Goal: Find specific page/section: Find specific page/section

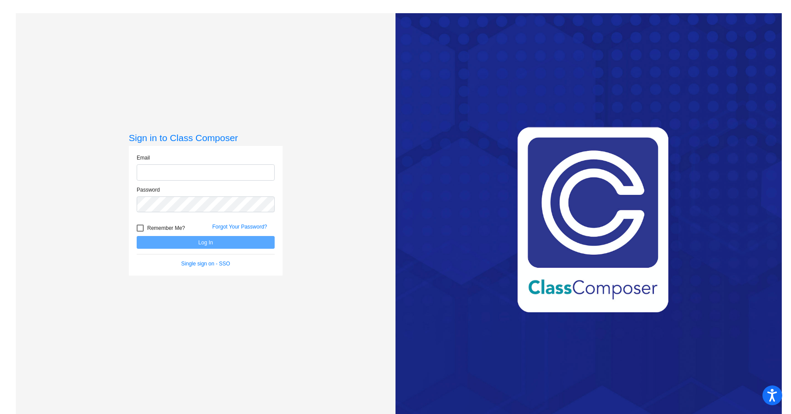
type input "[EMAIL_ADDRESS][DOMAIN_NAME]"
click at [173, 241] on button "Log In" at bounding box center [206, 242] width 138 height 13
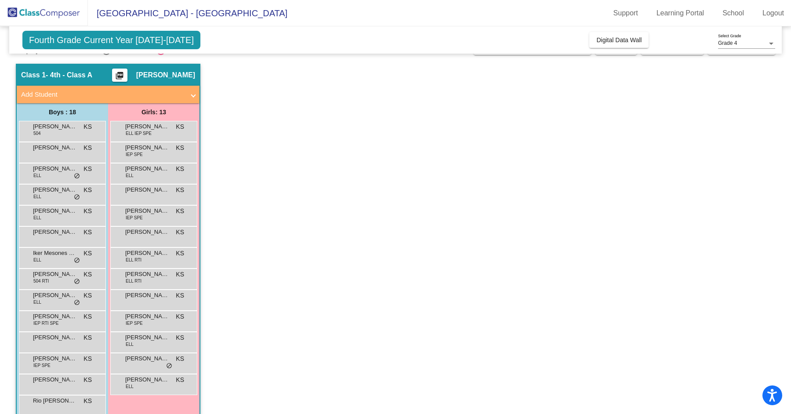
scroll to position [21, 0]
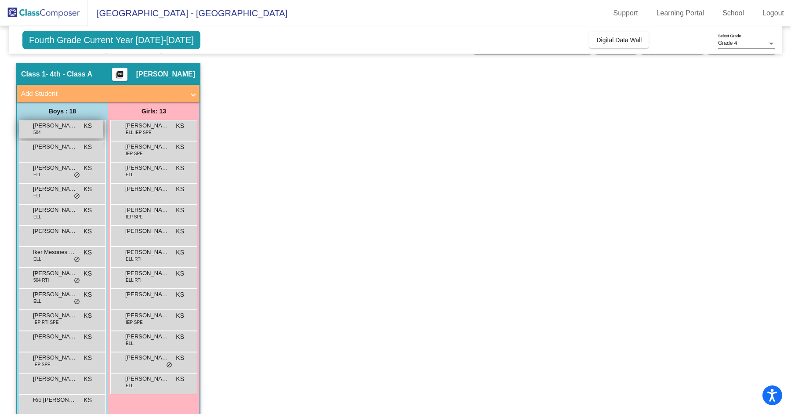
click at [66, 127] on span "[PERSON_NAME]" at bounding box center [55, 125] width 44 height 9
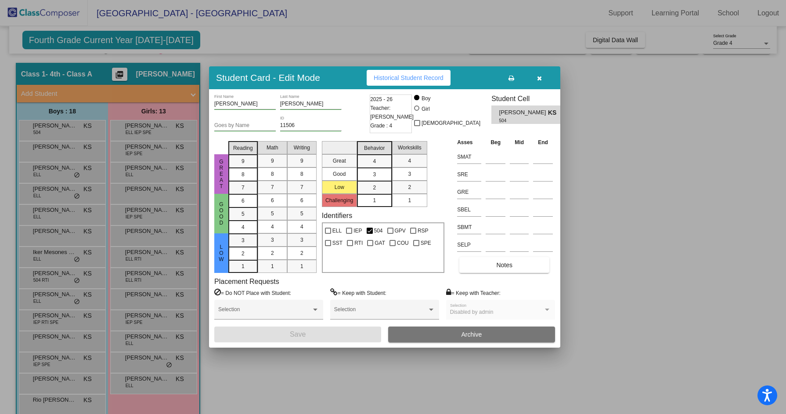
click at [616, 273] on div at bounding box center [393, 207] width 786 height 414
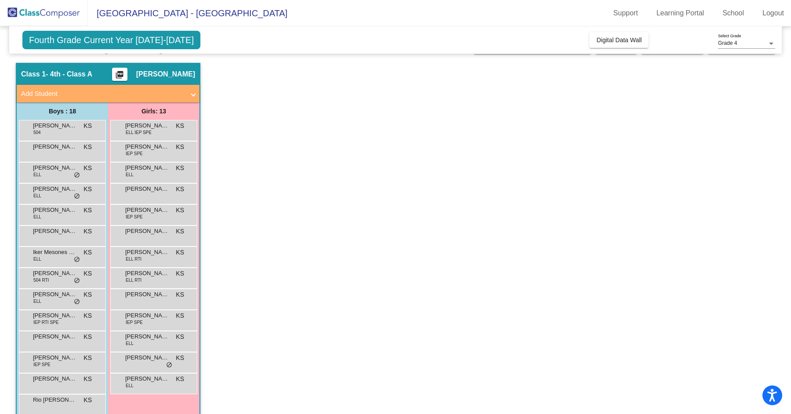
click at [191, 94] on span at bounding box center [193, 94] width 4 height 10
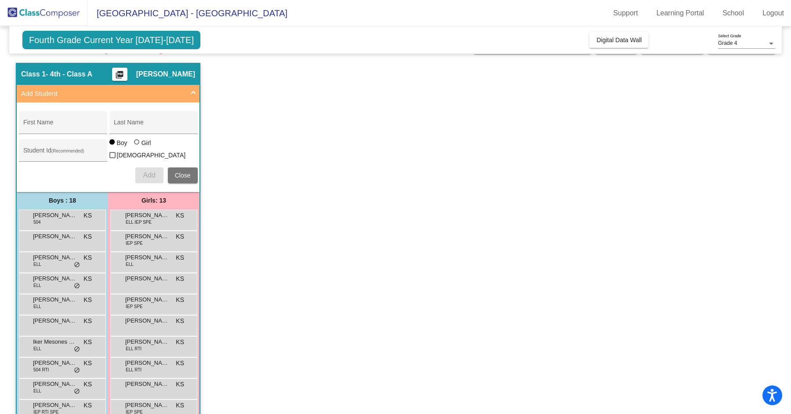
click at [191, 94] on span at bounding box center [193, 94] width 4 height 10
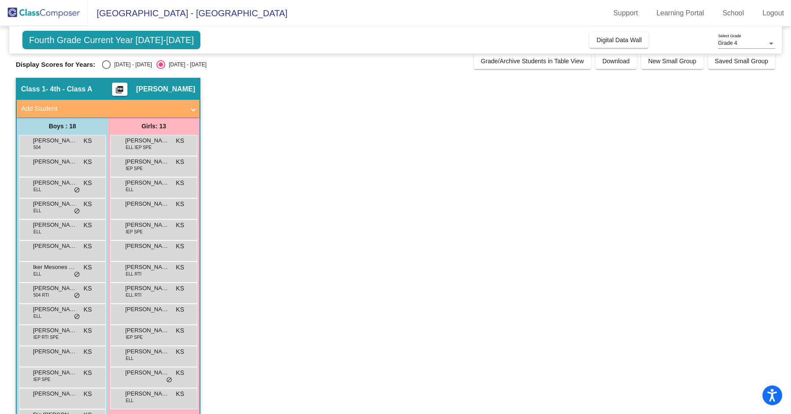
scroll to position [0, 0]
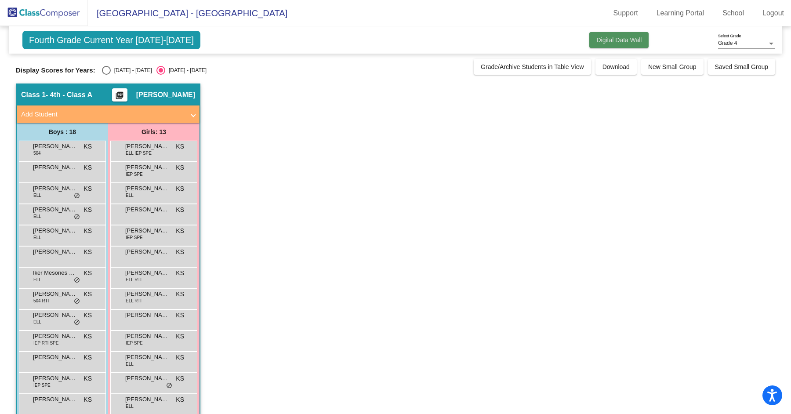
click at [629, 43] on span "Digital Data Wall" at bounding box center [618, 39] width 45 height 7
